Goal: Check status

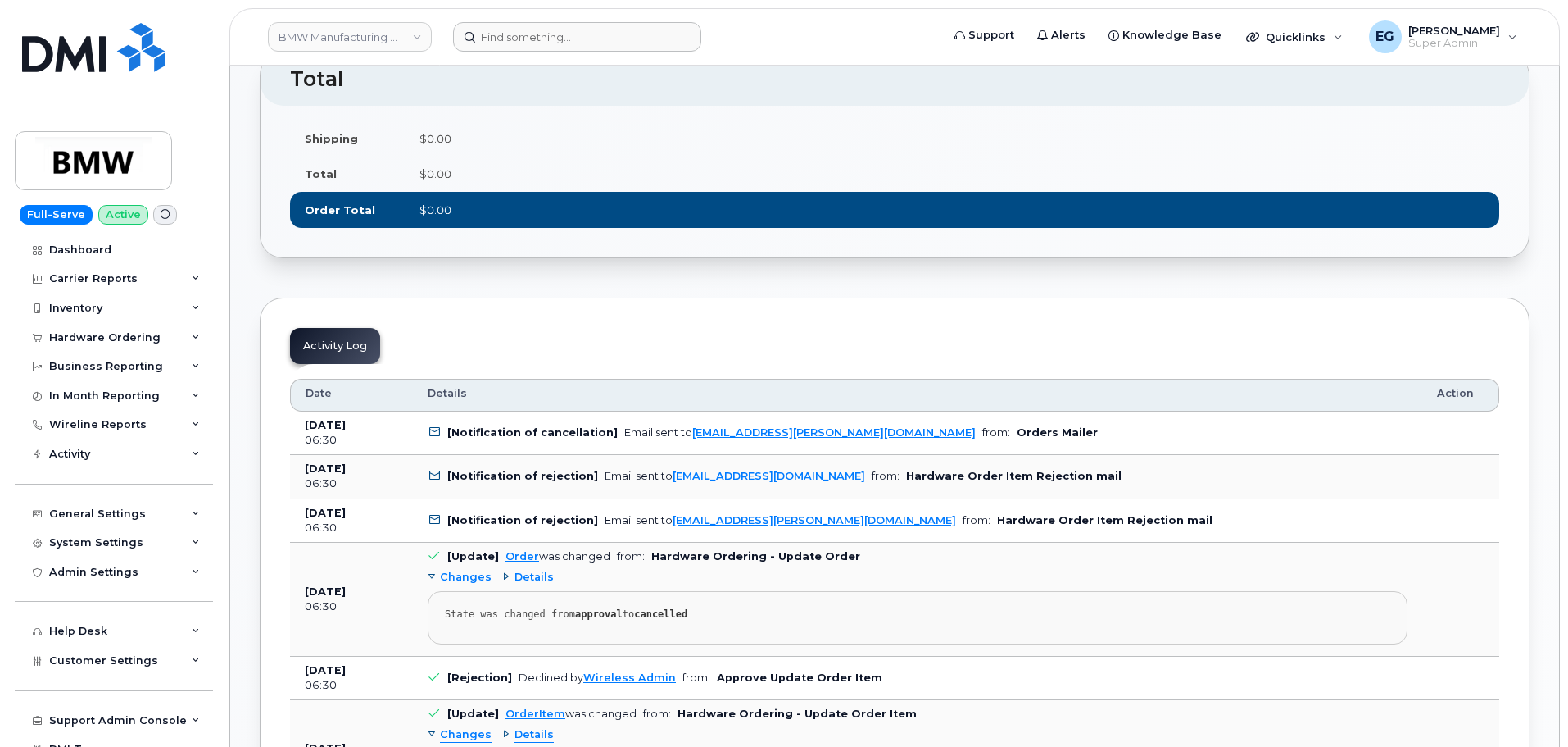
scroll to position [820, 0]
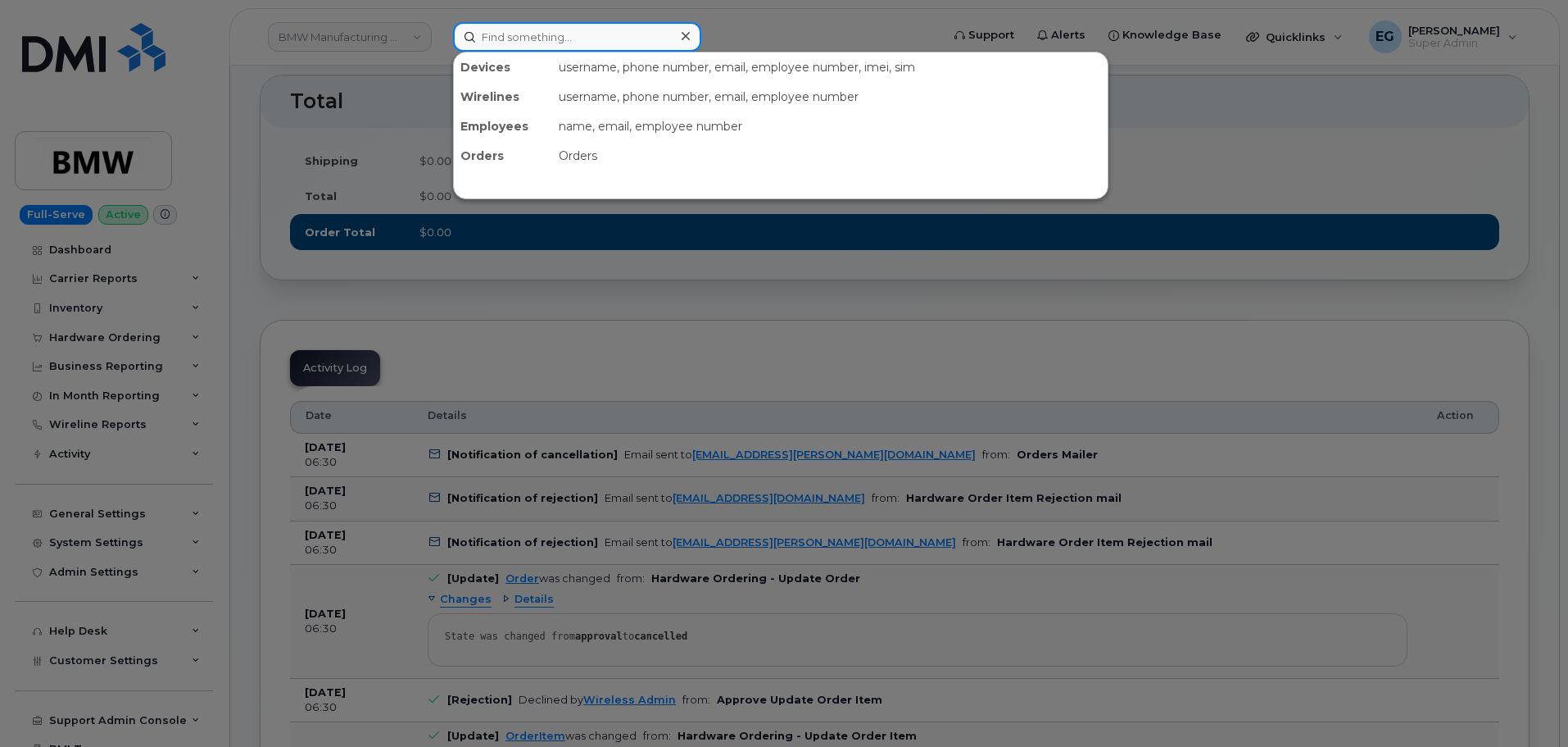
click at [534, 46] on input at bounding box center [577, 36] width 248 height 30
paste input "301997"
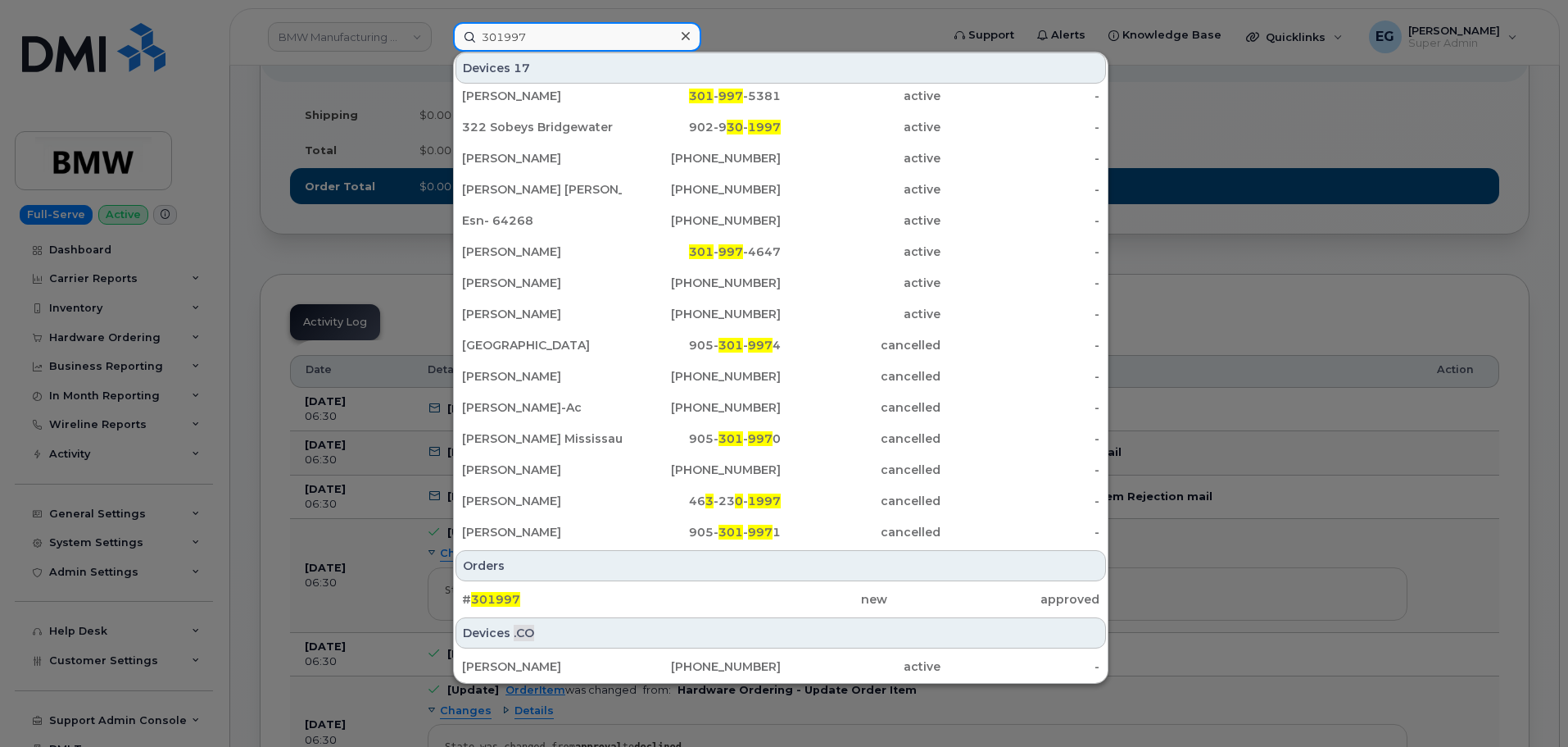
scroll to position [902, 0]
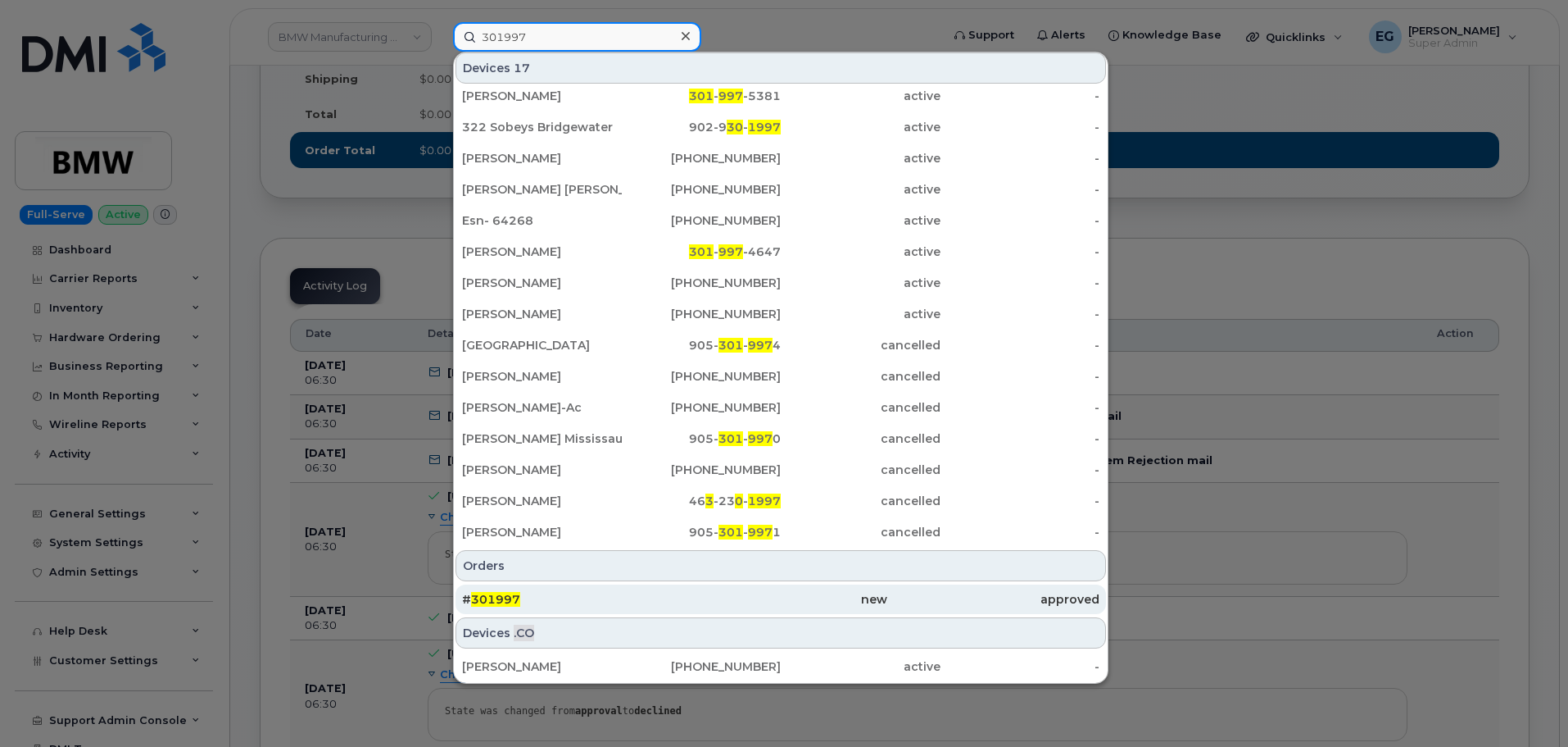
type input "301997"
drag, startPoint x: 498, startPoint y: 600, endPoint x: 511, endPoint y: 598, distance: 13.2
click at [498, 600] on span "301997" at bounding box center [496, 598] width 49 height 15
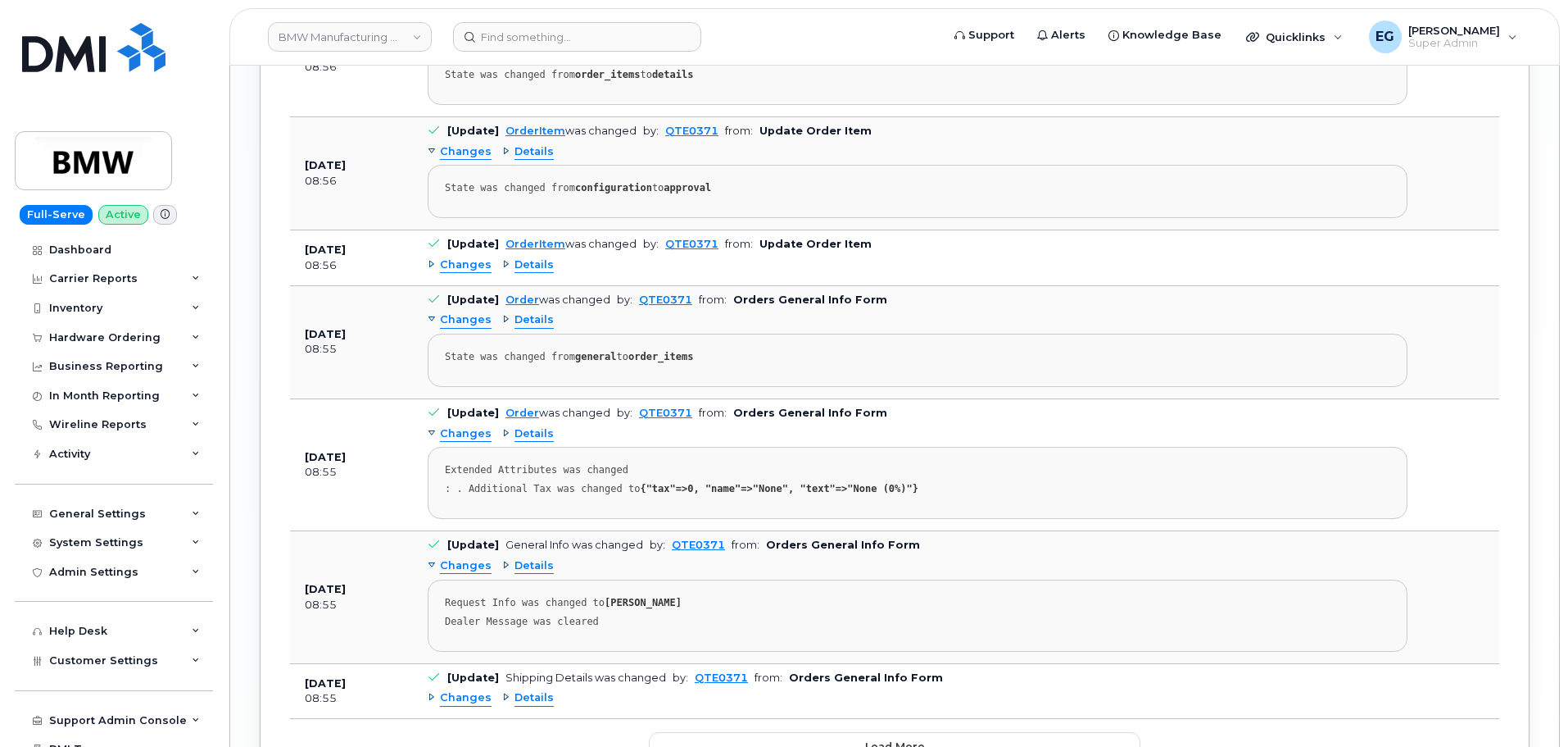
scroll to position [2412, 0]
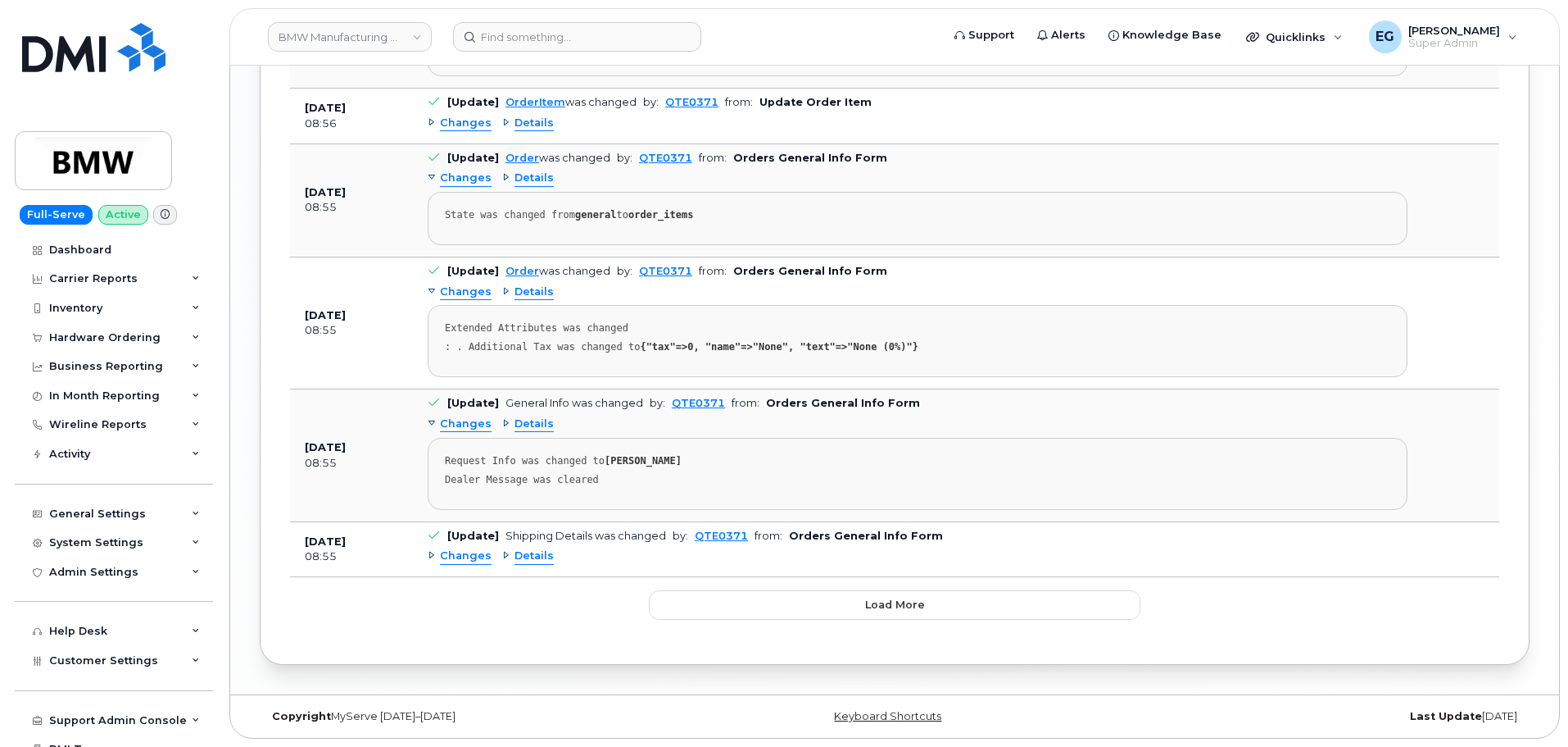
click at [528, 559] on span "Details" at bounding box center [534, 556] width 39 height 16
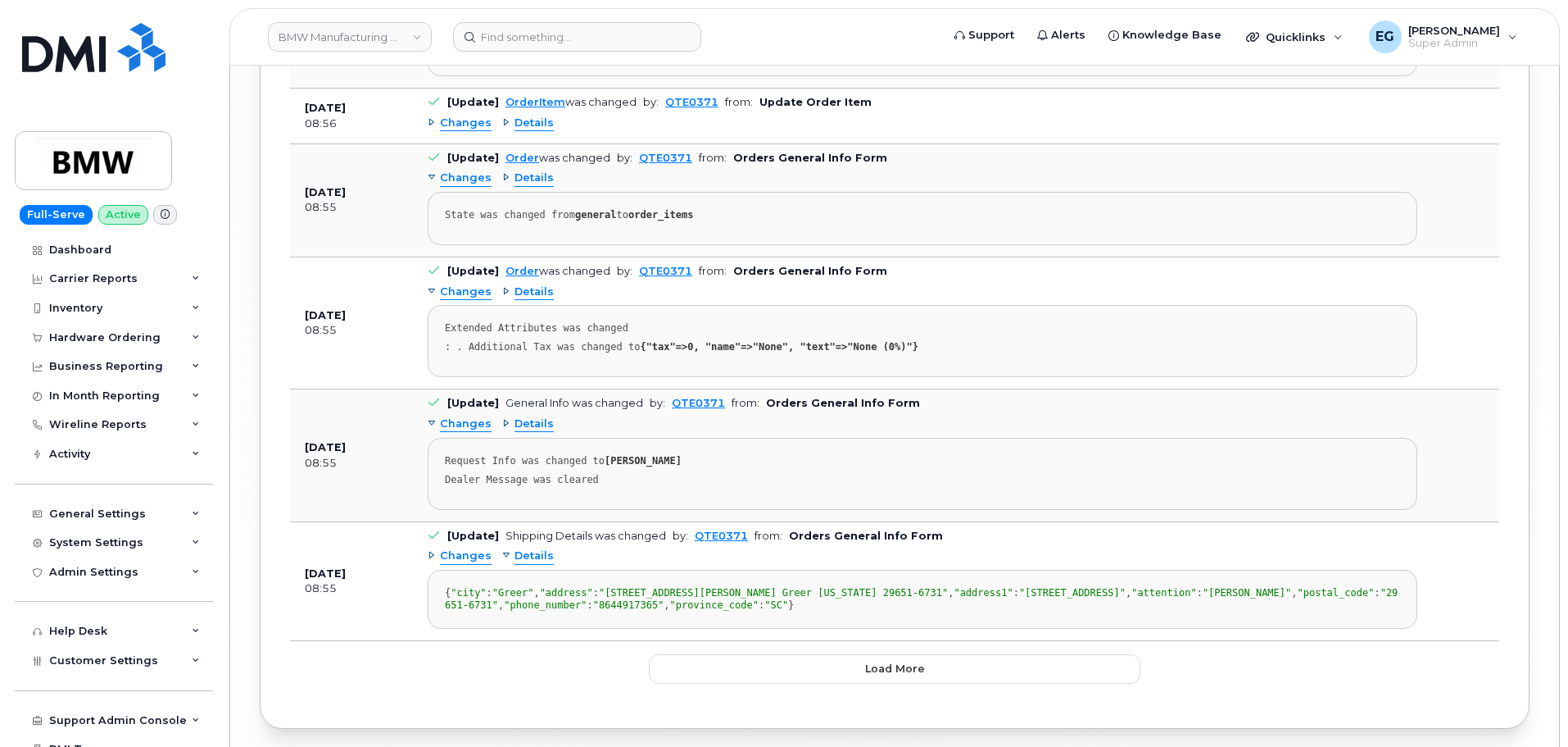
click at [535, 422] on span "Details" at bounding box center [534, 424] width 39 height 16
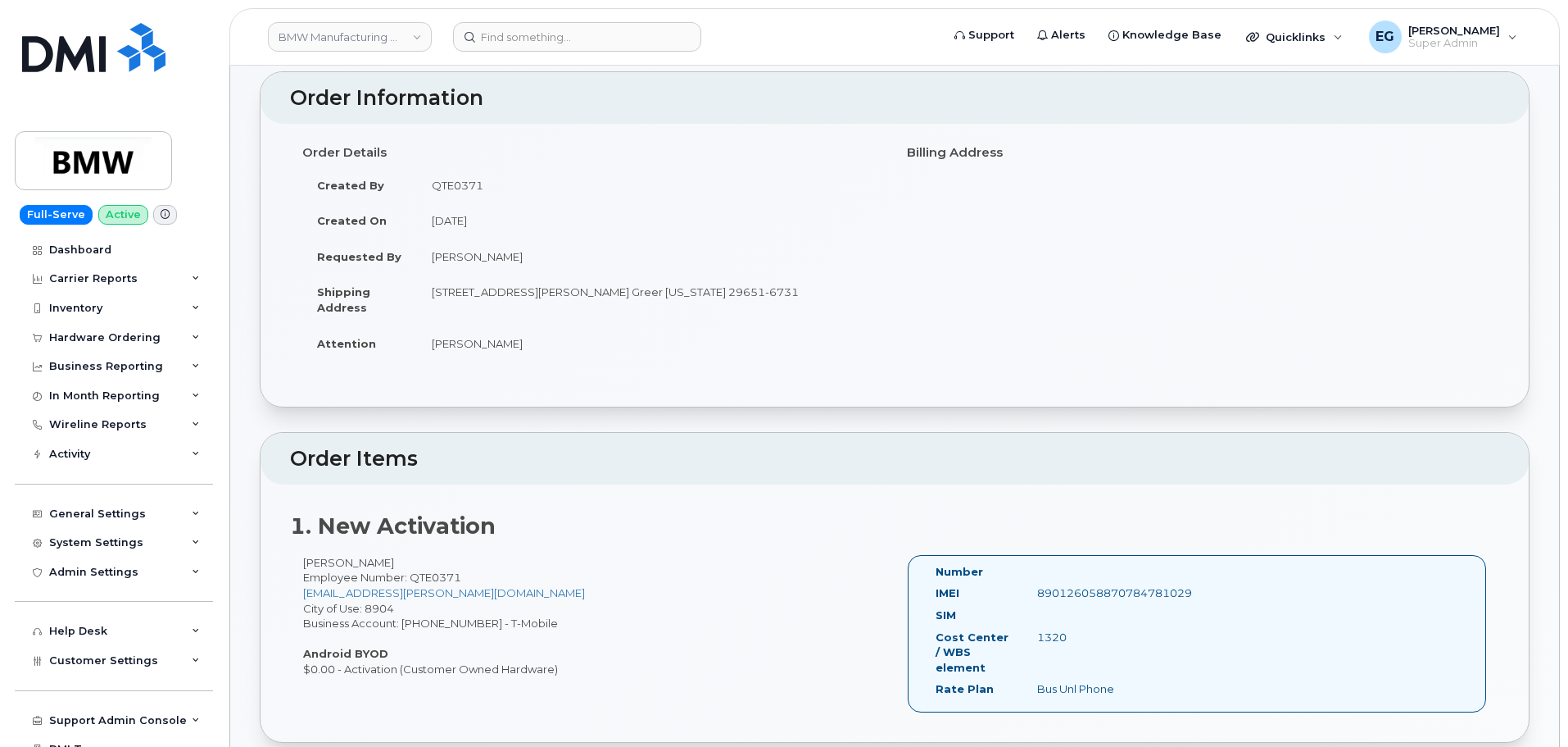
scroll to position [164, 0]
click at [1160, 597] on div "890126058870784781029" at bounding box center [1095, 592] width 142 height 16
copy div "890126058870784781029"
